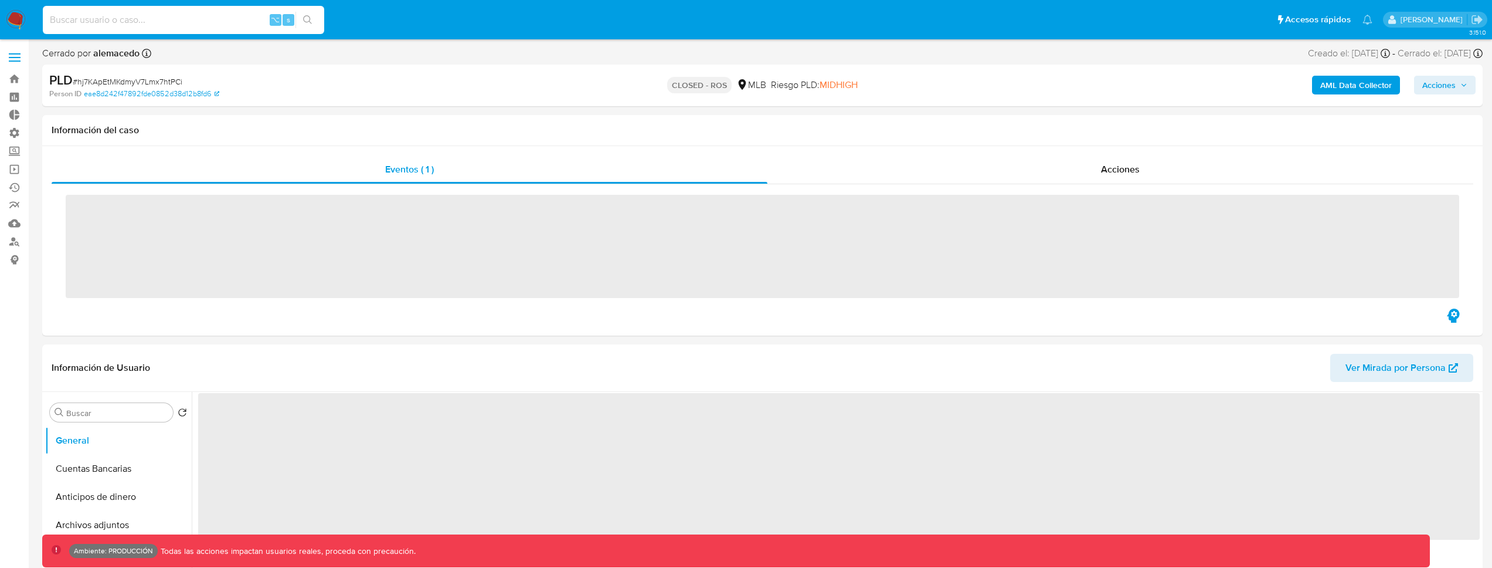
click at [201, 26] on input at bounding box center [183, 19] width 281 height 15
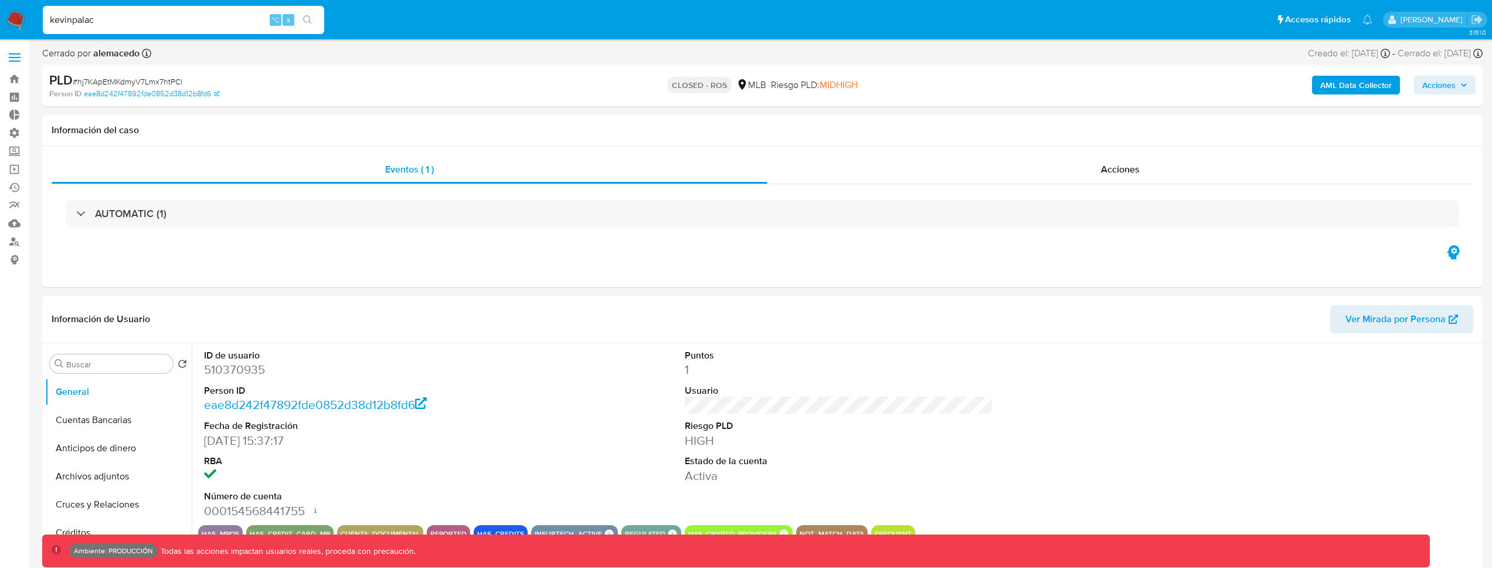
type input "kevinpalaci"
select select "10"
type input "kevinpalacios49"
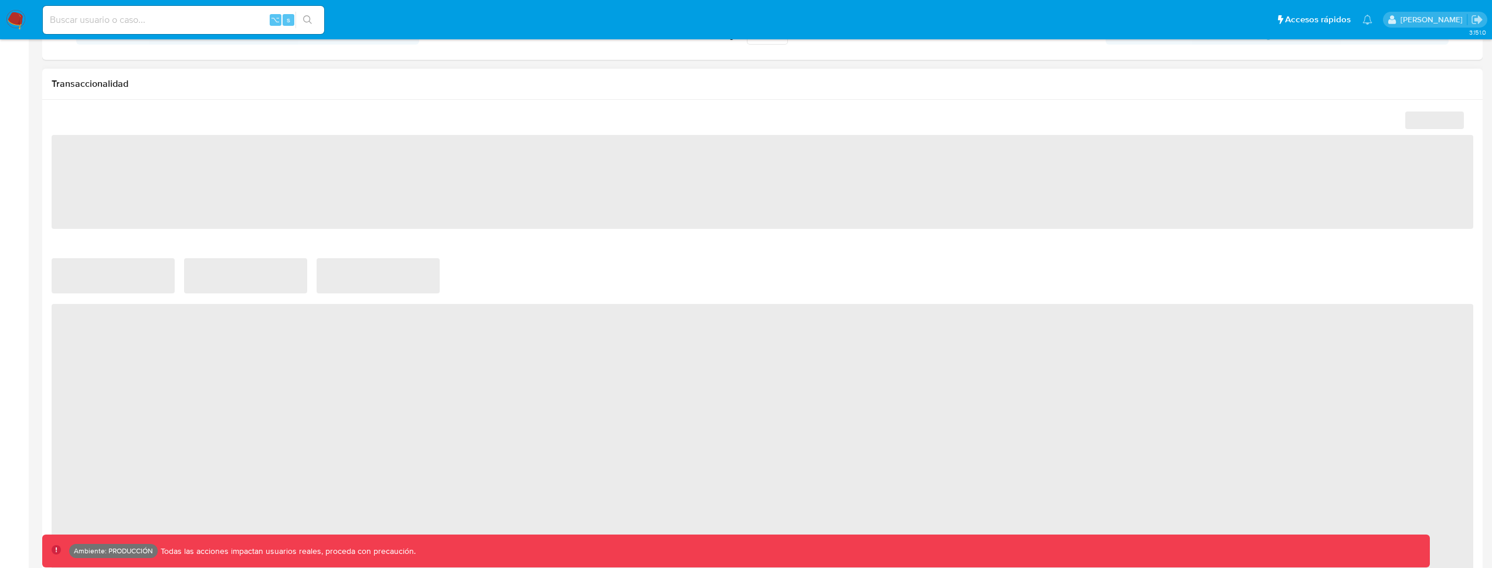
scroll to position [466, 0]
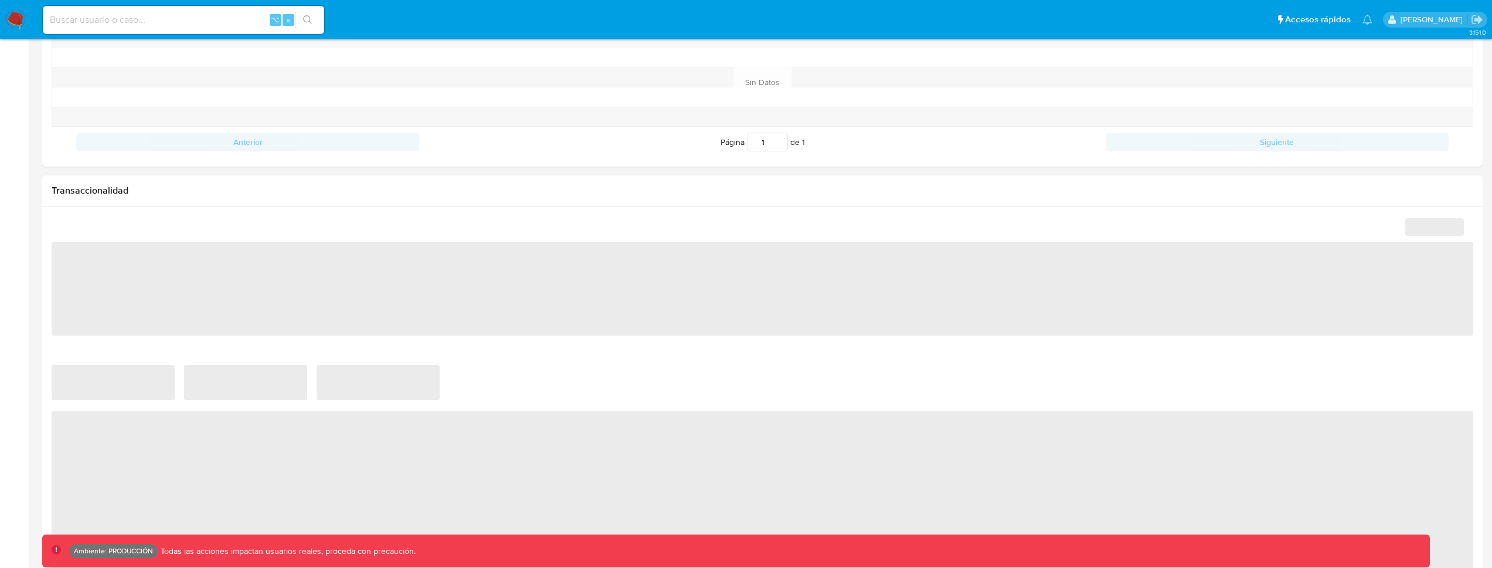
select select "10"
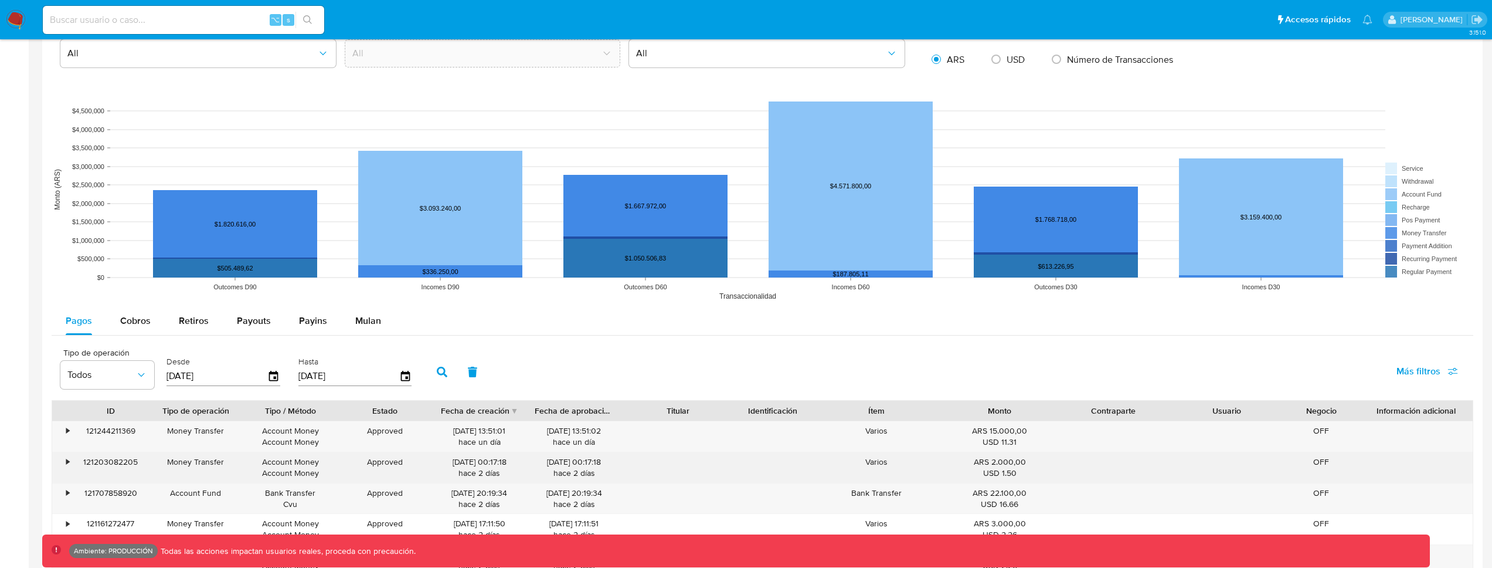
scroll to position [1057, 0]
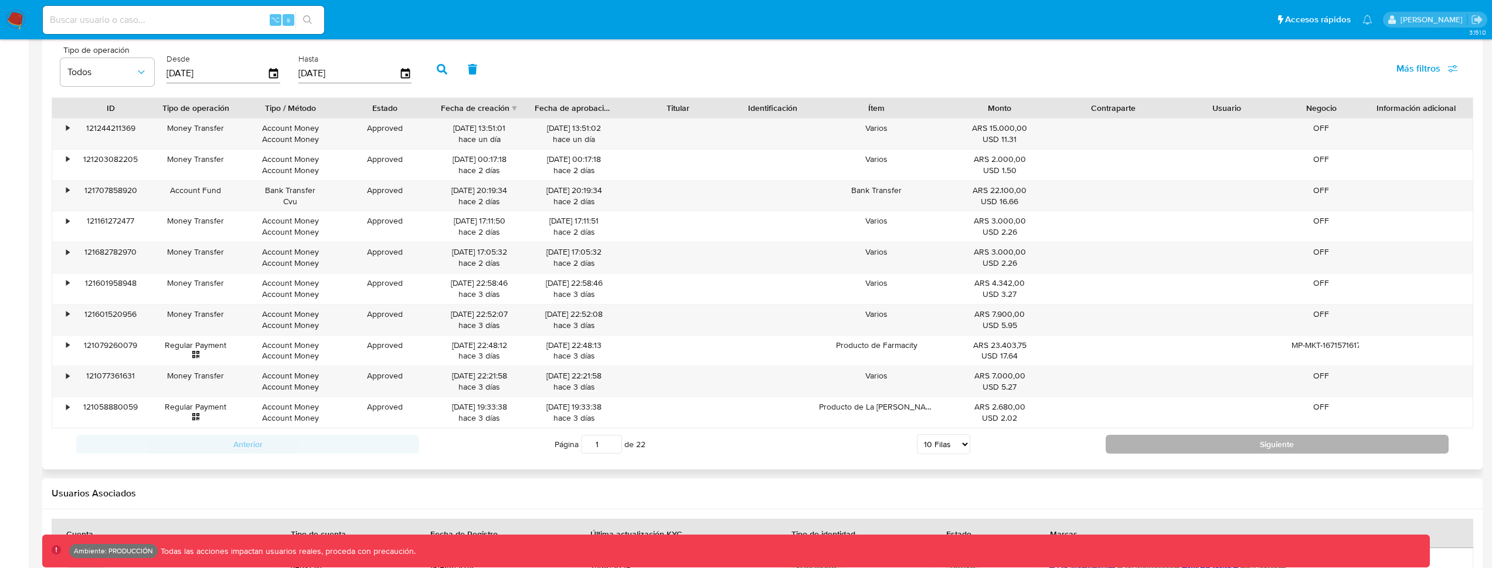
click at [1239, 436] on button "Siguiente" at bounding box center [1277, 443] width 343 height 19
type input "2"
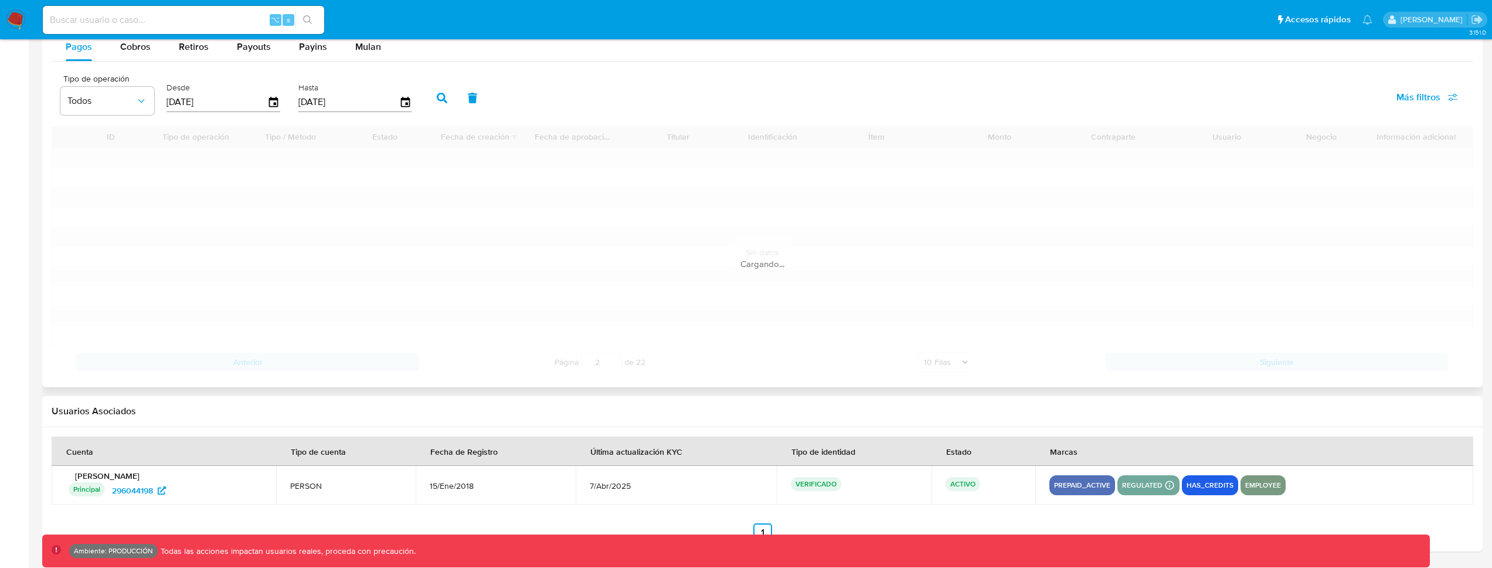
scroll to position [1144, 0]
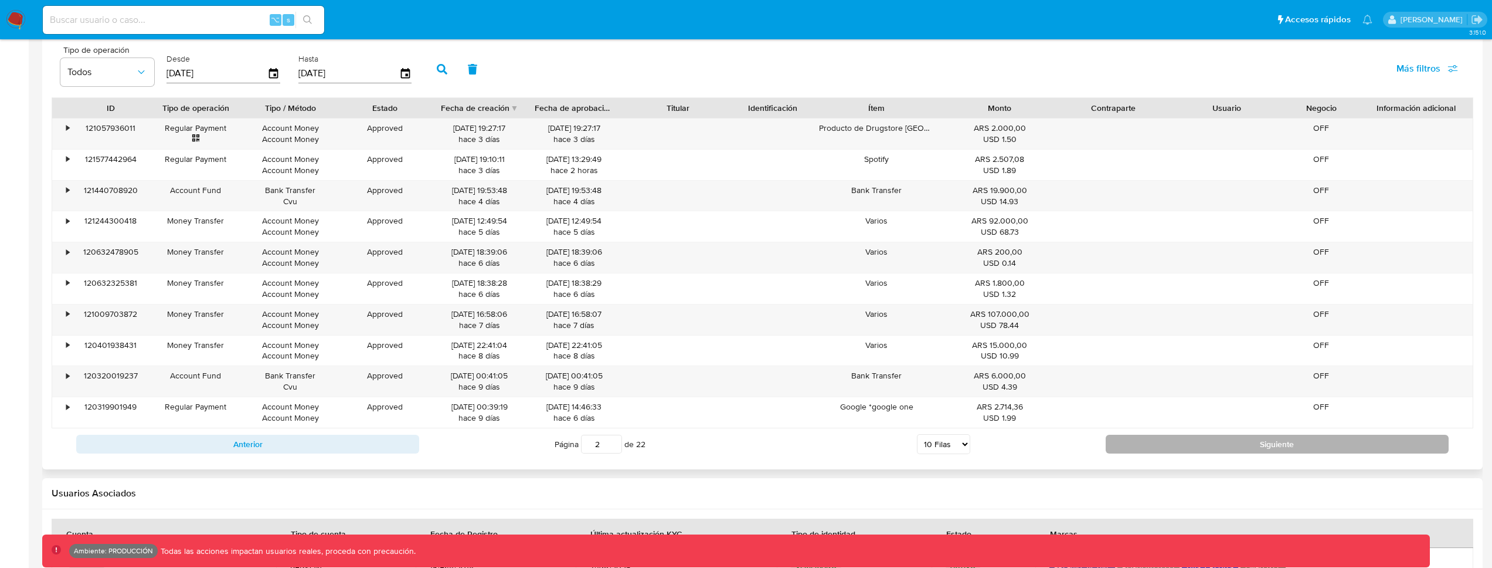
click at [1127, 443] on button "Siguiente" at bounding box center [1277, 443] width 343 height 19
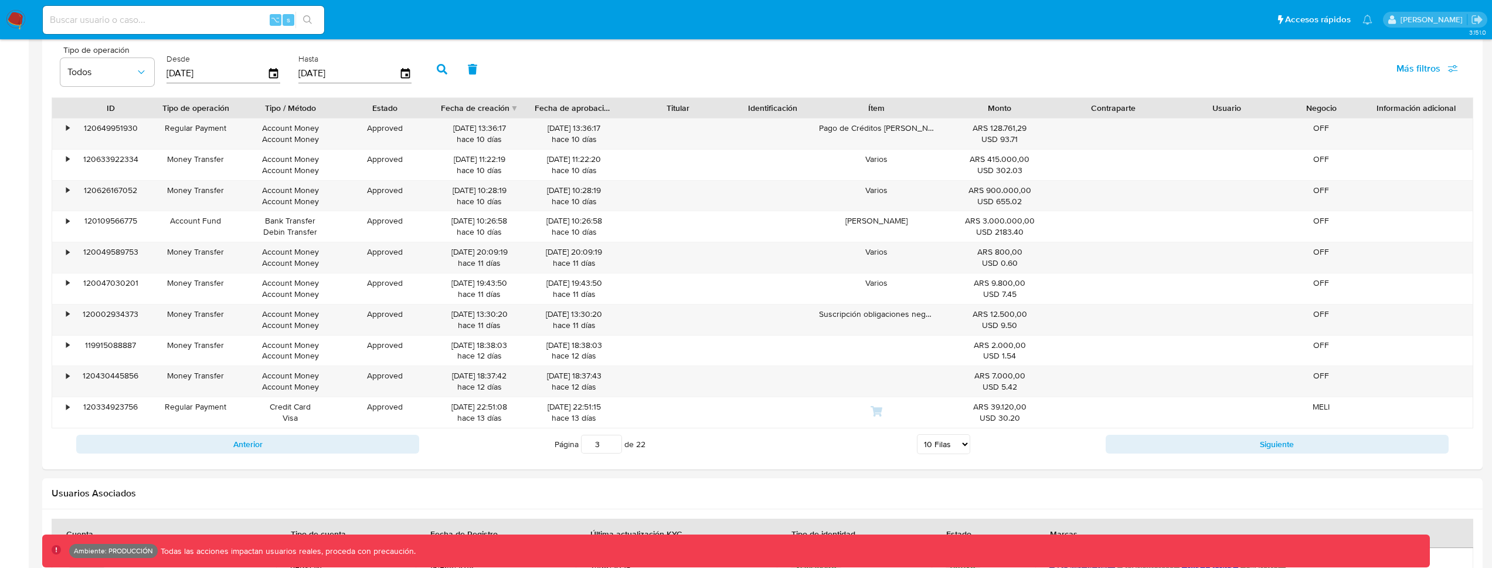
click at [1181, 444] on button "Siguiente" at bounding box center [1277, 443] width 343 height 19
type input "4"
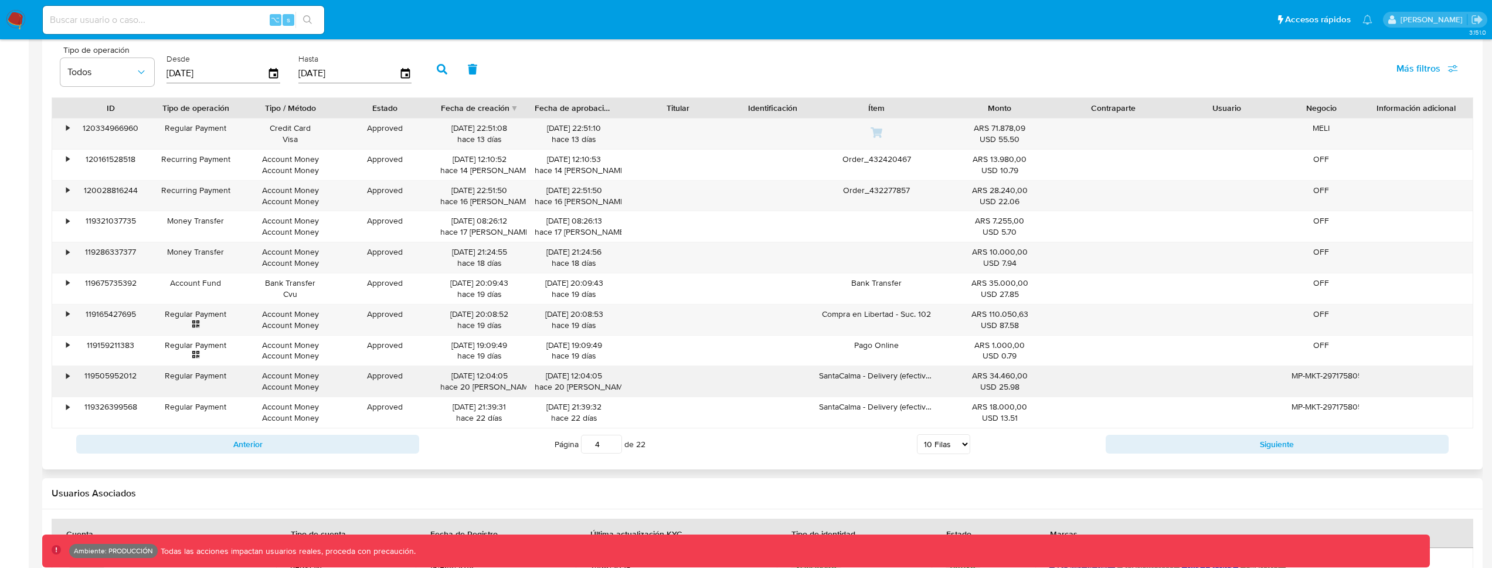
click at [69, 375] on div "•" at bounding box center [67, 375] width 3 height 11
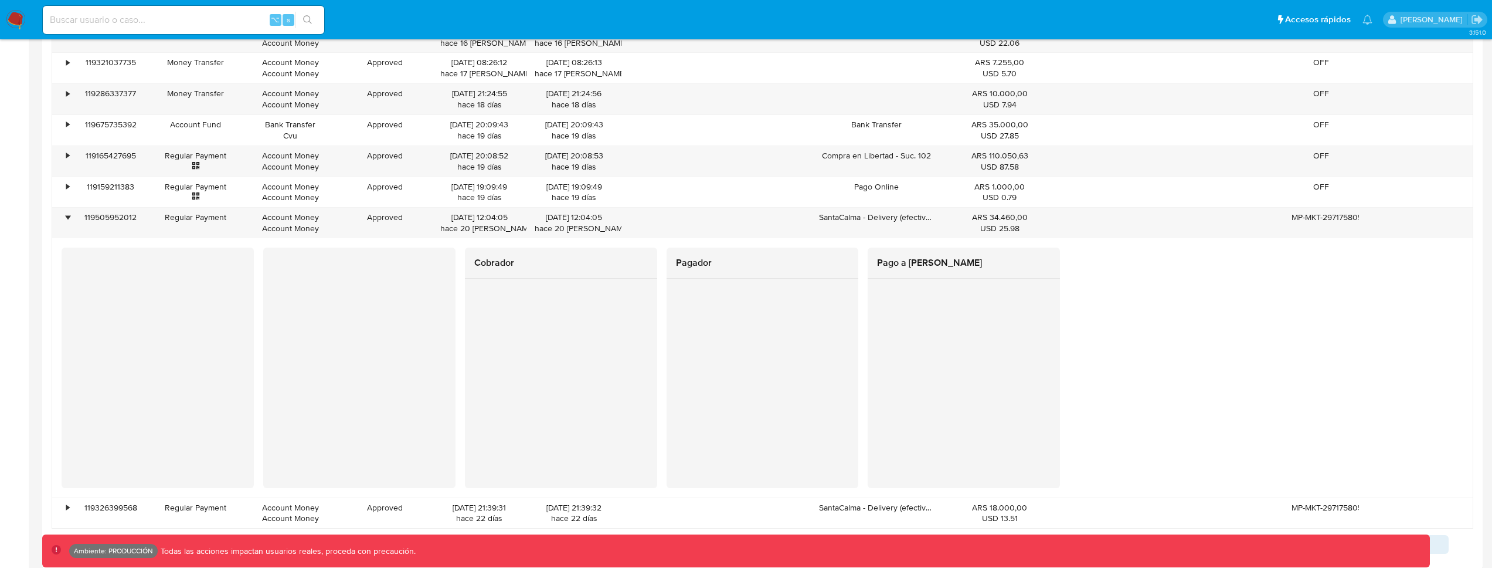
scroll to position [1306, 0]
click at [179, 22] on input at bounding box center [183, 19] width 281 height 15
paste input "587512350"
type input "587512350"
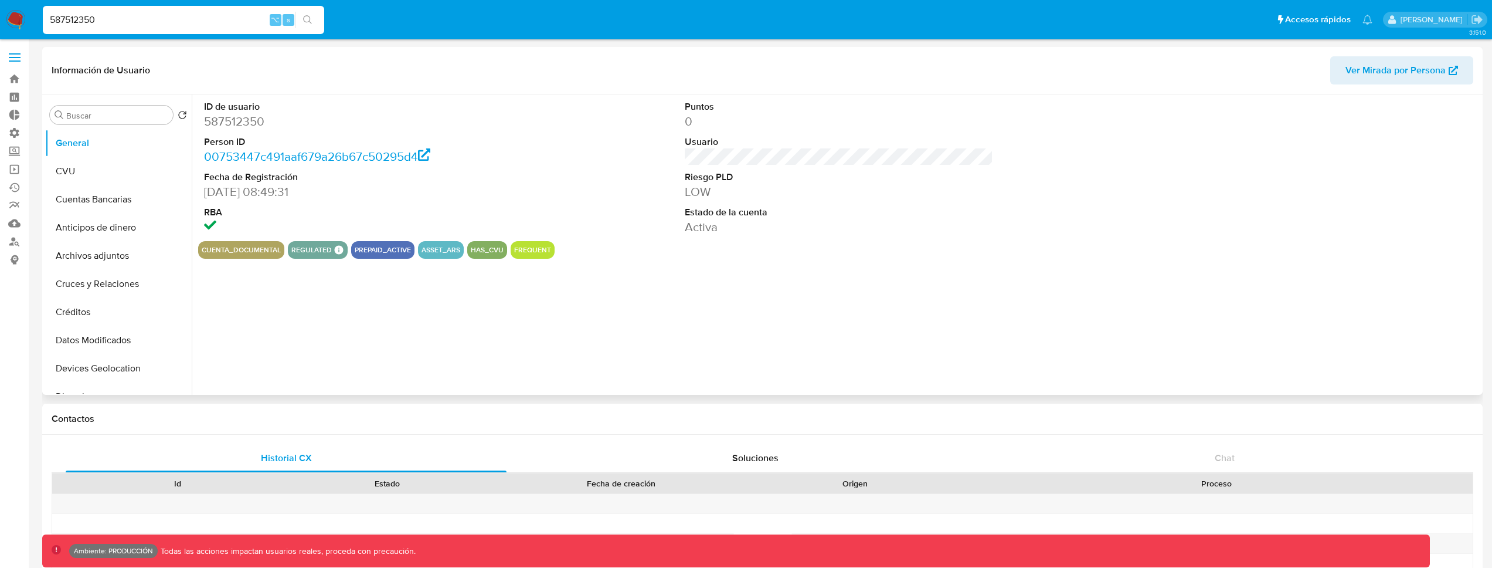
select select "10"
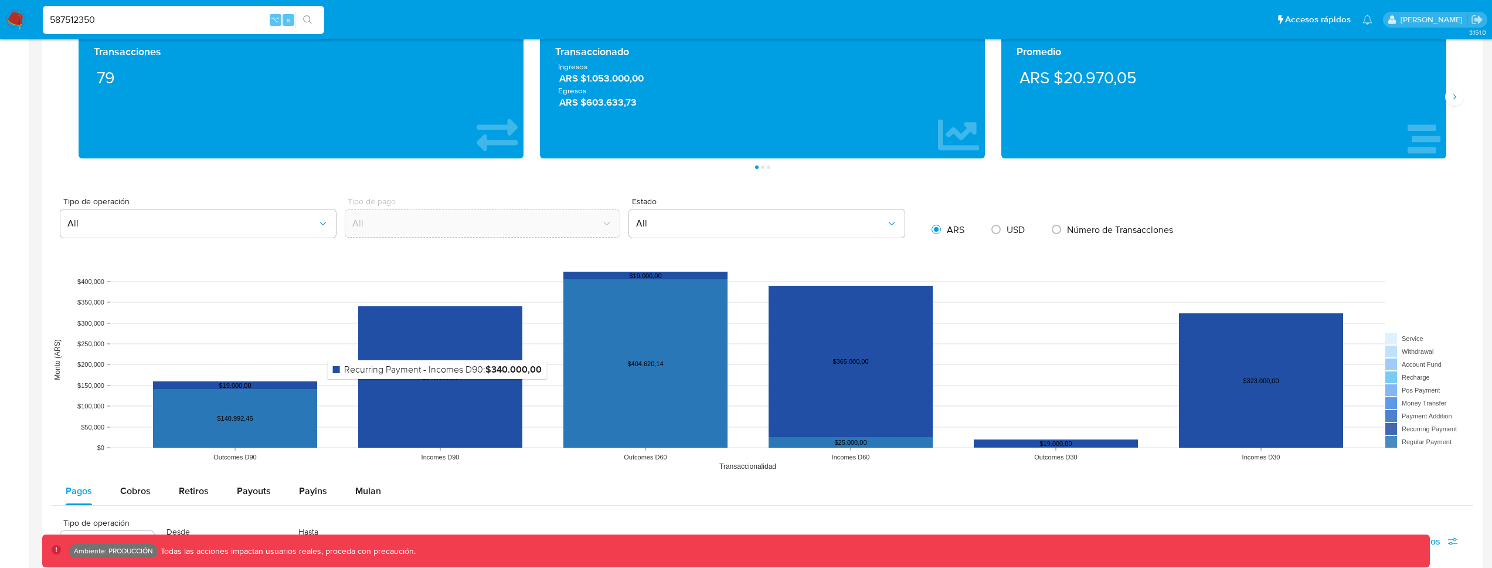
scroll to position [630, 0]
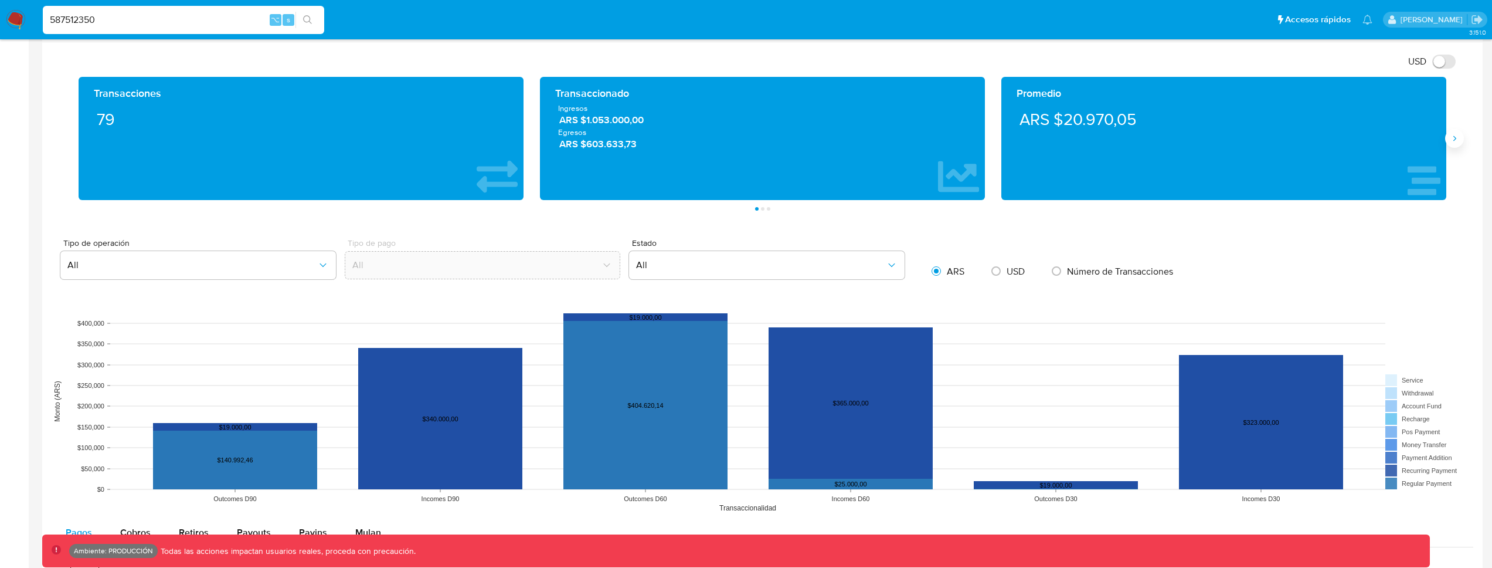
click at [1455, 137] on icon "Siguiente" at bounding box center [1454, 138] width 3 height 5
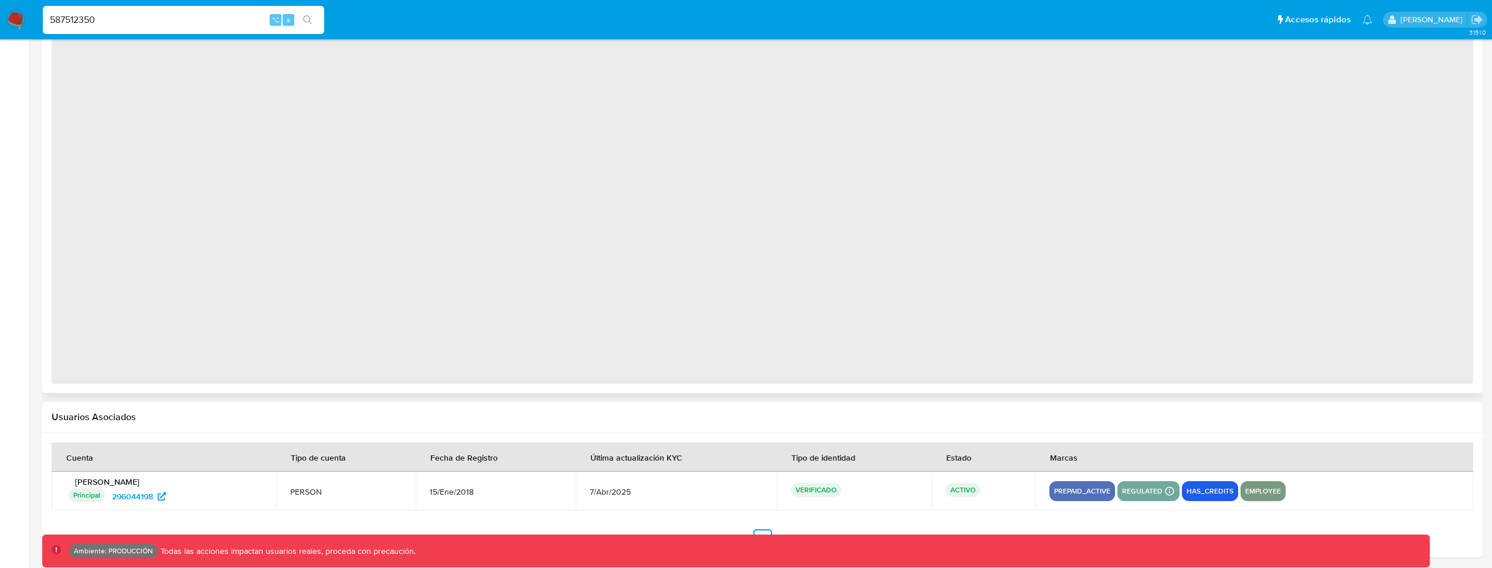
scroll to position [850, 0]
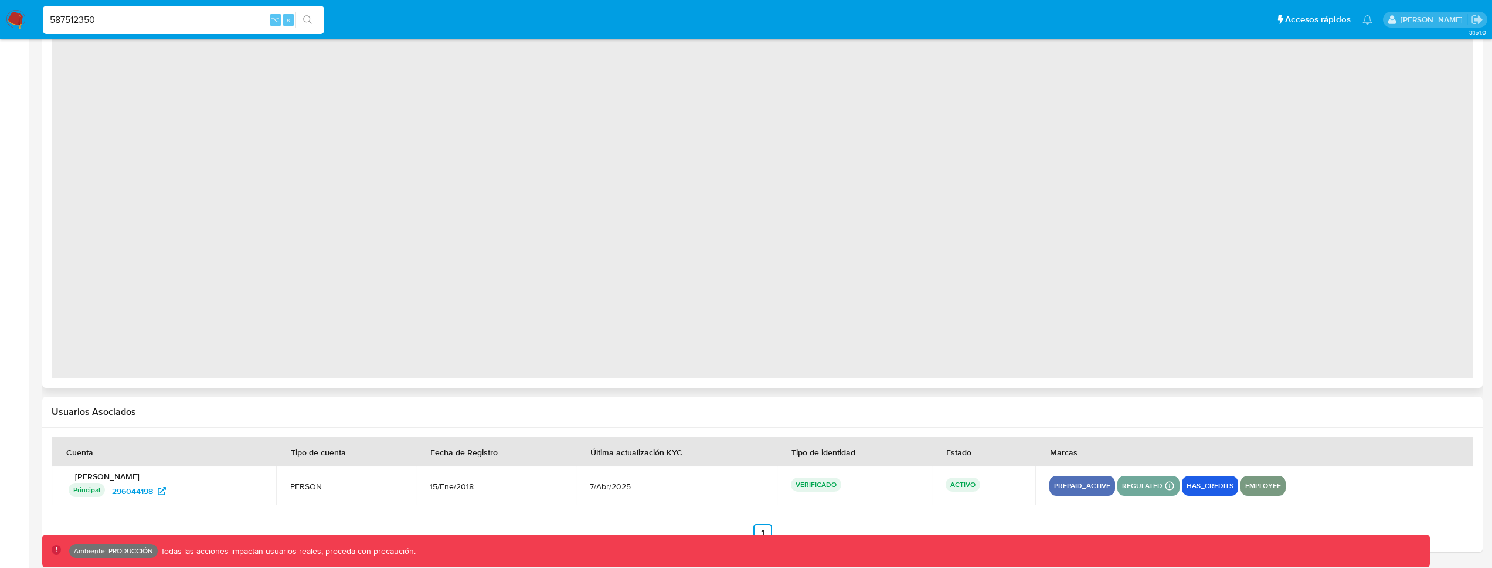
select select "10"
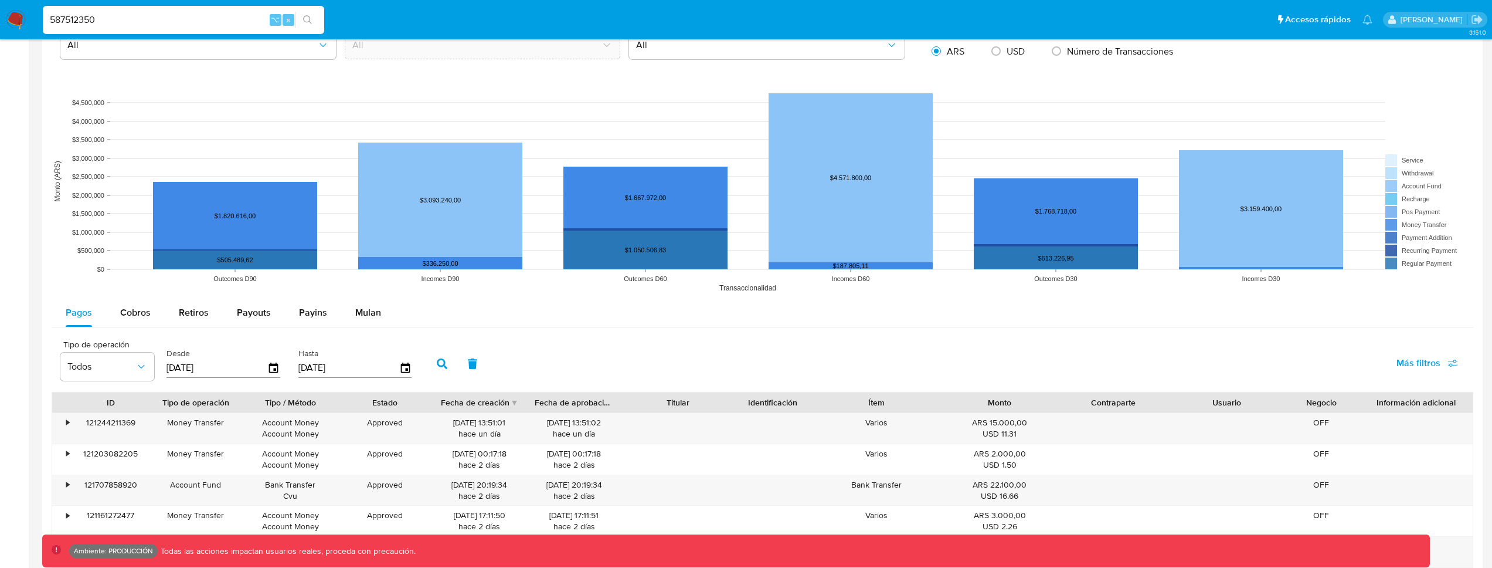
scroll to position [1227, 0]
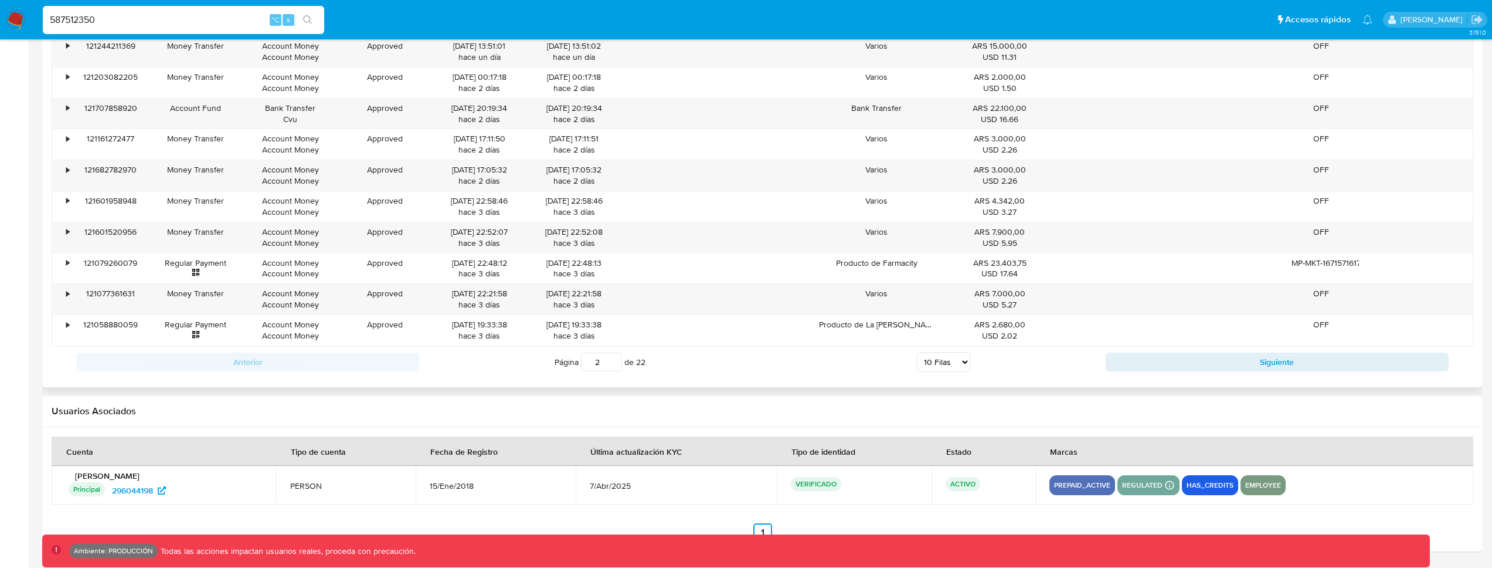
click at [614, 359] on input "2" at bounding box center [601, 361] width 41 height 19
click at [614, 359] on input "3" at bounding box center [601, 361] width 41 height 19
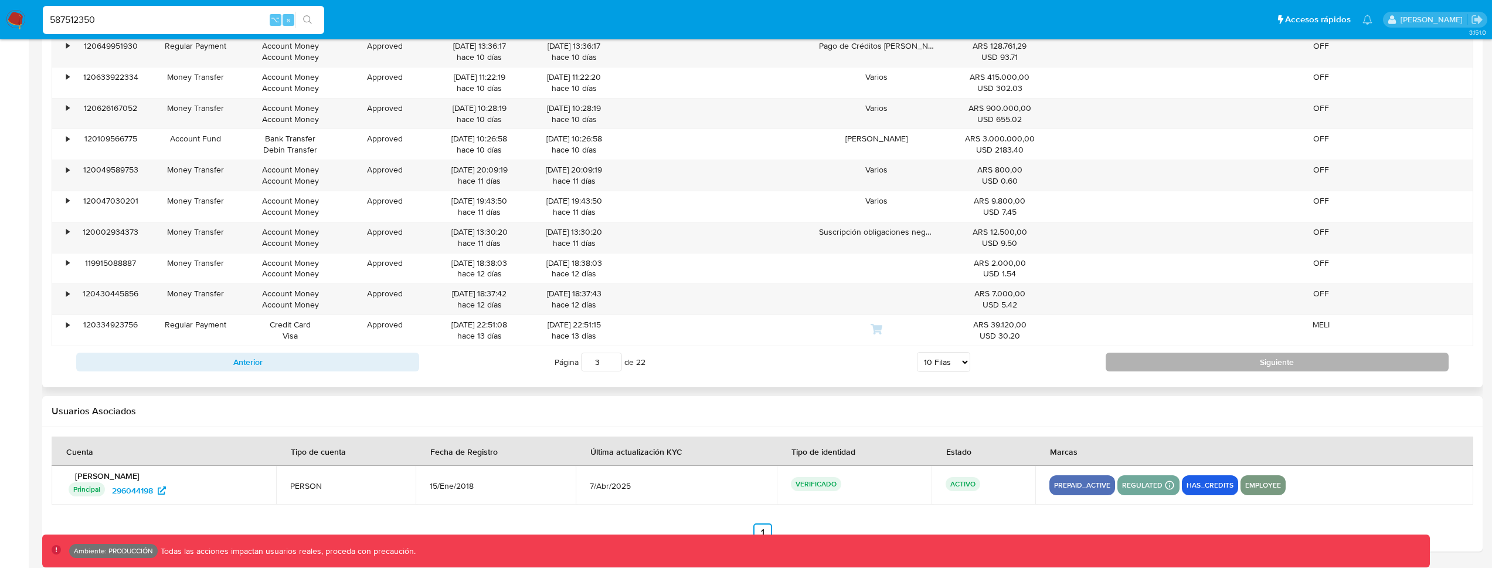
click at [1183, 365] on button "Siguiente" at bounding box center [1277, 361] width 343 height 19
type input "4"
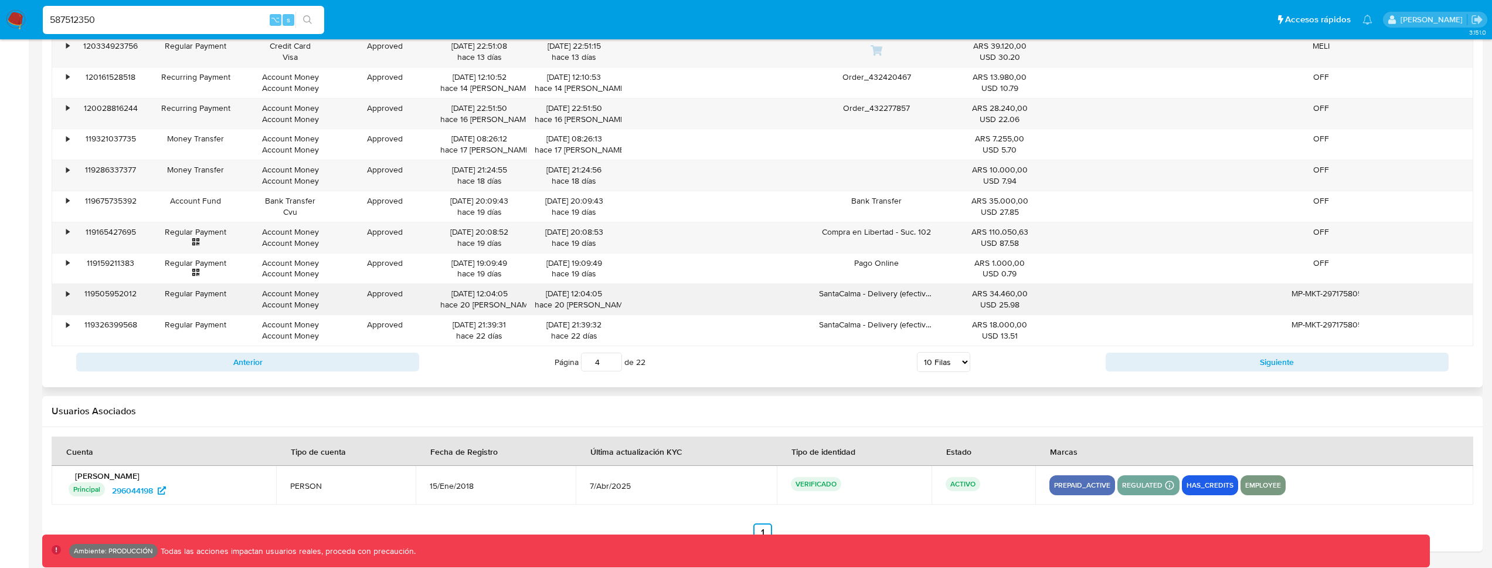
click at [70, 291] on div "•" at bounding box center [62, 299] width 21 height 30
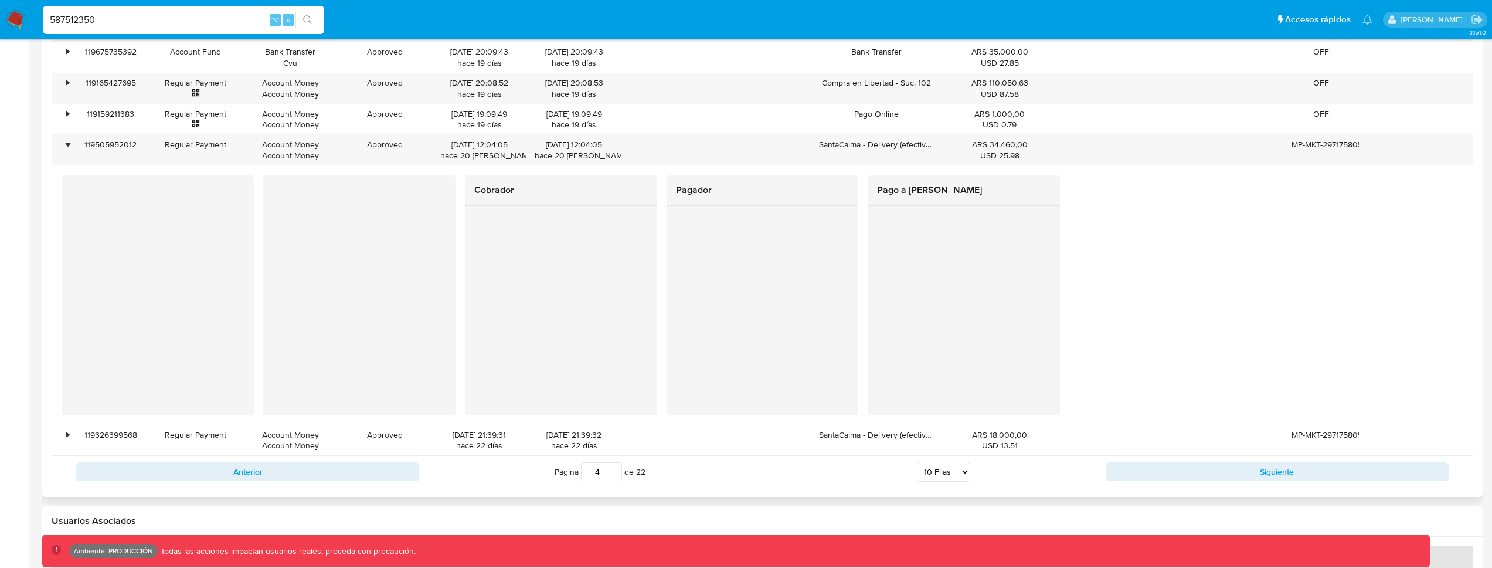
scroll to position [1334, 0]
